Goal: Information Seeking & Learning: Check status

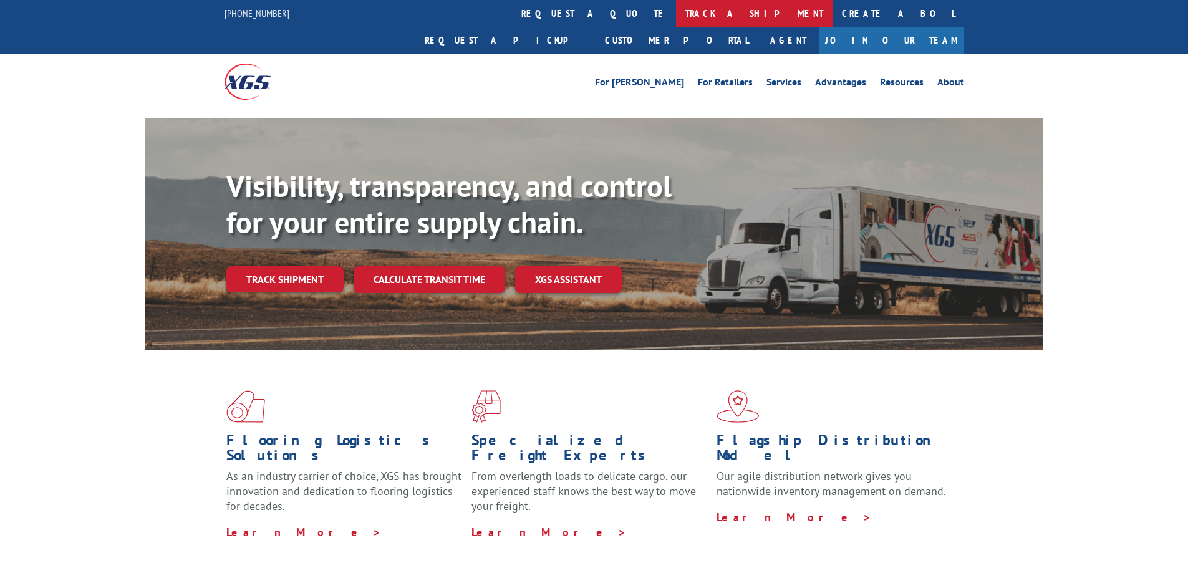
click at [676, 10] on link "track a shipment" at bounding box center [754, 13] width 157 height 27
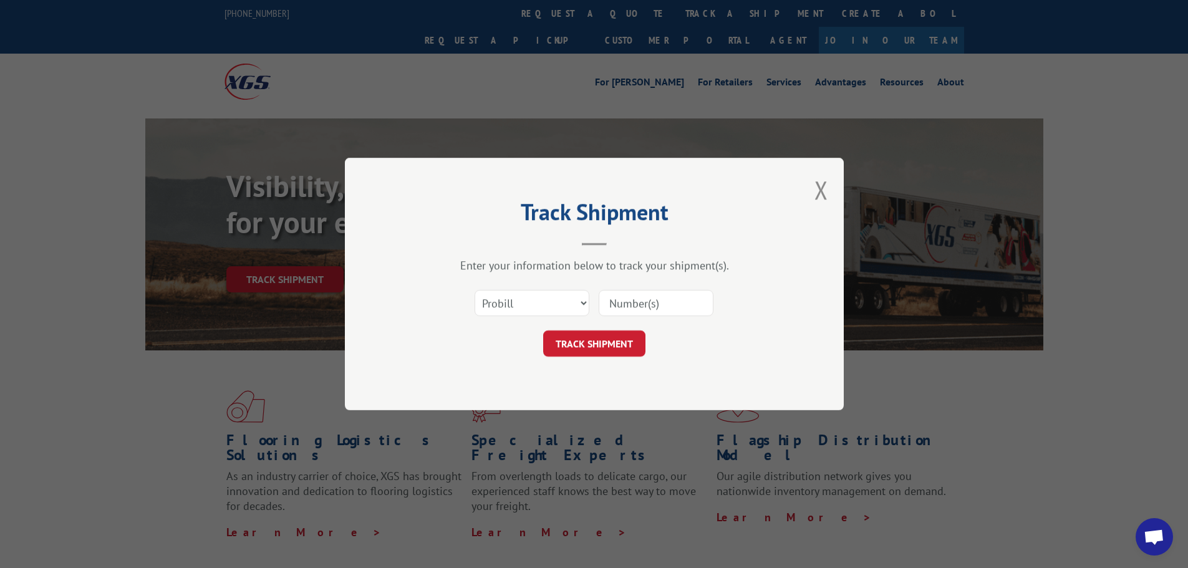
click at [623, 295] on input at bounding box center [656, 303] width 115 height 26
paste input "6100053152"
type input "6100053152"
drag, startPoint x: 540, startPoint y: 302, endPoint x: 537, endPoint y: 316, distance: 13.9
click at [540, 304] on select "Select category... Probill BOL PO" at bounding box center [532, 303] width 115 height 26
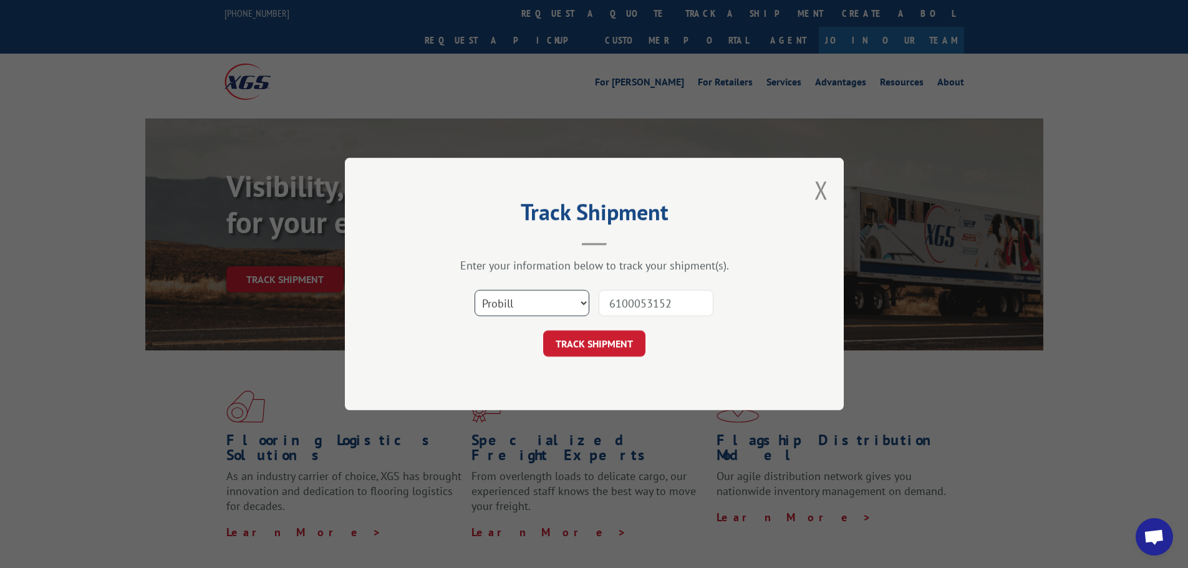
select select "bol"
click at [475, 290] on select "Select category... Probill BOL PO" at bounding box center [532, 303] width 115 height 26
drag, startPoint x: 664, startPoint y: 330, endPoint x: 625, endPoint y: 341, distance: 40.1
click at [649, 334] on form "Select category... Probill BOL PO 6100053152 TRACK SHIPMENT" at bounding box center [594, 320] width 374 height 74
click at [610, 346] on button "TRACK SHIPMENT" at bounding box center [594, 344] width 102 height 26
